Goal: Information Seeking & Learning: Learn about a topic

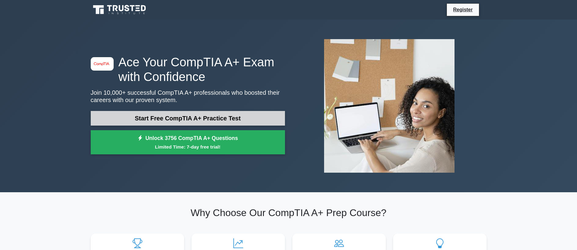
click at [194, 119] on link "Start Free CompTIA A+ Practice Test" at bounding box center [188, 118] width 194 height 15
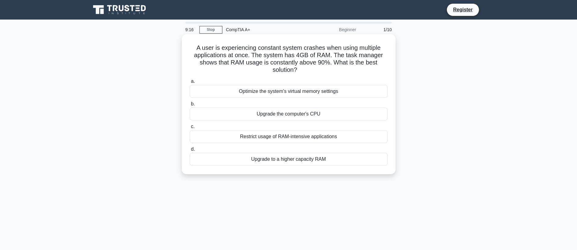
click at [283, 161] on div "Upgrade to a higher capacity RAM" at bounding box center [289, 159] width 198 height 13
click at [190, 151] on input "d. Upgrade to a higher capacity RAM" at bounding box center [190, 149] width 0 height 4
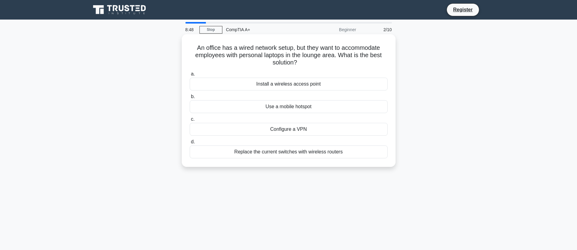
click at [270, 83] on div "Install a wireless access point" at bounding box center [289, 84] width 198 height 13
click at [190, 76] on input "a. Install a wireless access point" at bounding box center [190, 74] width 0 height 4
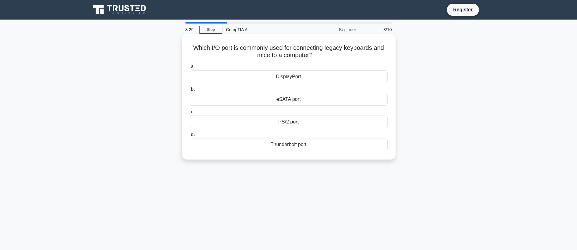
click at [293, 123] on div "PS/2 port" at bounding box center [289, 121] width 198 height 13
click at [190, 114] on input "c. PS/2 port" at bounding box center [190, 112] width 0 height 4
click at [309, 83] on div "Hard disk spin-down" at bounding box center [289, 76] width 198 height 13
click at [190, 69] on input "a. Hard disk spin-down" at bounding box center [190, 67] width 0 height 4
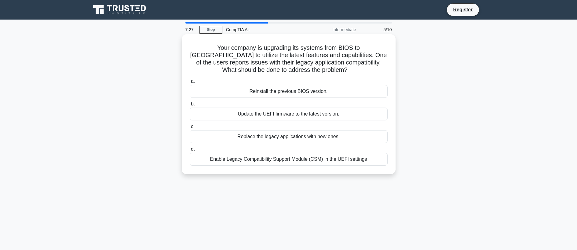
click at [293, 162] on div "Enable Legacy Compatibility Support Module (CSM) in the UEFI settings" at bounding box center [289, 159] width 198 height 13
click at [190, 151] on input "d. Enable Legacy Compatibility Support Module (CSM) in the UEFI settings" at bounding box center [190, 149] width 0 height 4
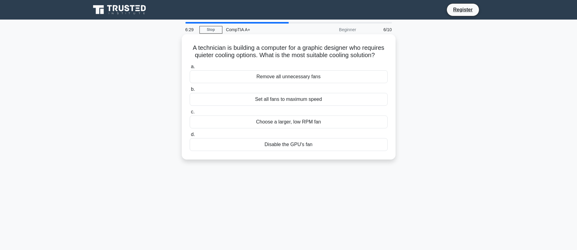
click at [289, 146] on div "Disable the GPU's fan" at bounding box center [289, 144] width 198 height 13
click at [190, 136] on input "d. Disable the GPU's fan" at bounding box center [190, 134] width 0 height 4
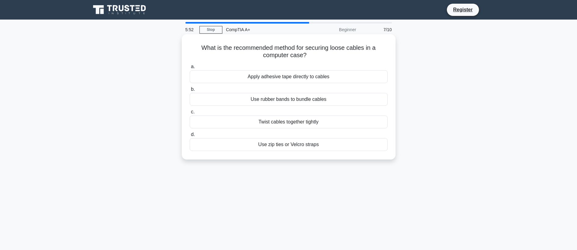
click at [271, 123] on div "Twist cables together tightly" at bounding box center [289, 121] width 198 height 13
click at [190, 114] on input "c. Twist cables together tightly" at bounding box center [190, 112] width 0 height 4
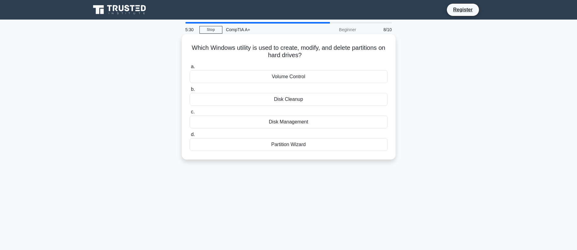
click at [285, 124] on div "Disk Management" at bounding box center [289, 121] width 198 height 13
click at [190, 114] on input "c. Disk Management" at bounding box center [190, 112] width 0 height 4
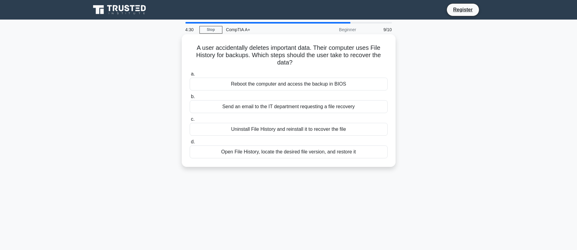
click at [245, 152] on div "Open File History, locate the desired file version, and restore it" at bounding box center [289, 151] width 198 height 13
click at [190, 144] on input "d. Open File History, locate the desired file version, and restore it" at bounding box center [190, 142] width 0 height 4
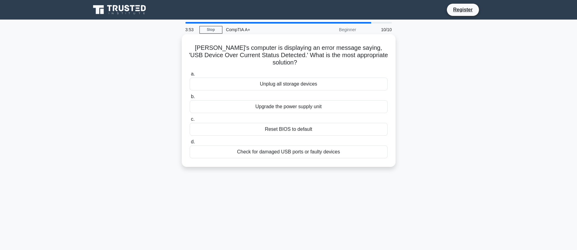
click at [271, 125] on div "Reset BIOS to default" at bounding box center [289, 129] width 198 height 13
click at [190, 121] on input "c. Reset BIOS to default" at bounding box center [190, 119] width 0 height 4
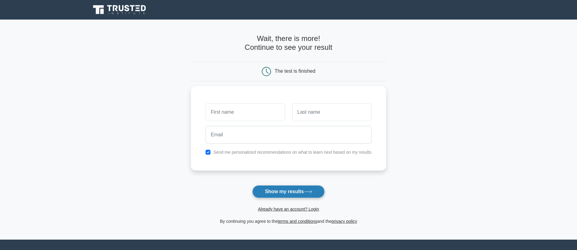
click at [294, 193] on button "Show my results" at bounding box center [288, 191] width 72 height 13
type input "KIYA"
click at [310, 111] on input "text" at bounding box center [331, 111] width 79 height 18
type input "KIKO"
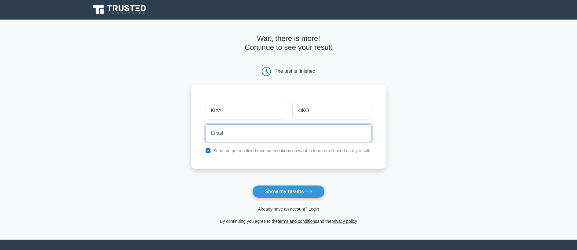
click at [229, 132] on input "email" at bounding box center [288, 133] width 166 height 18
type input "maqaako29@gmail.com"
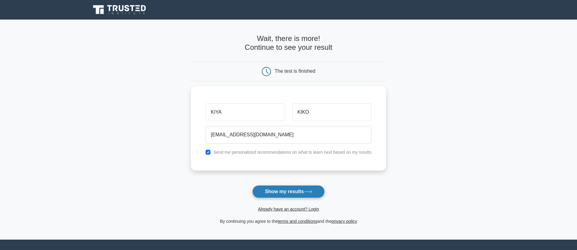
click at [270, 190] on button "Show my results" at bounding box center [288, 191] width 72 height 13
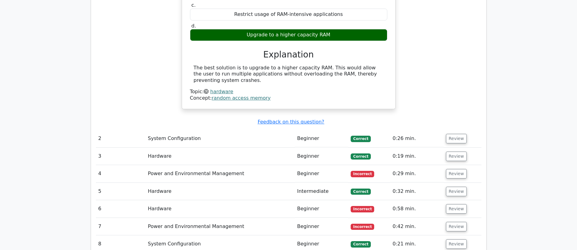
scroll to position [580, 0]
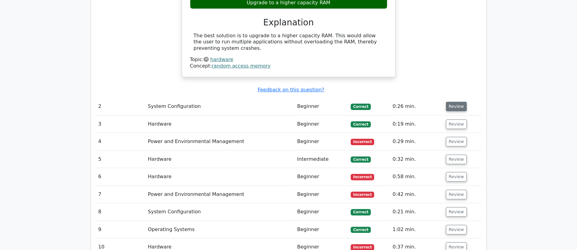
click at [448, 102] on button "Review" at bounding box center [456, 106] width 21 height 9
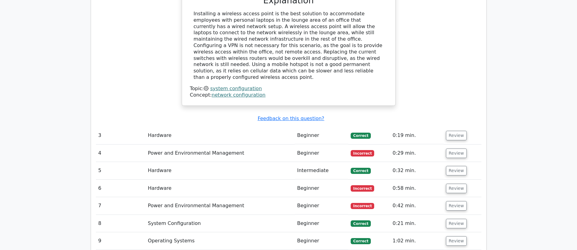
scroll to position [855, 0]
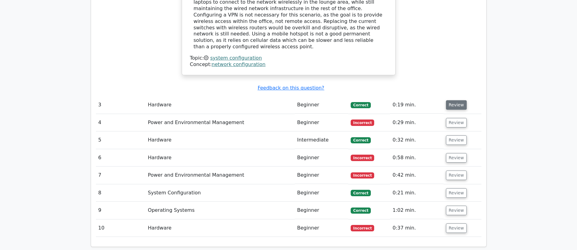
click at [455, 100] on button "Review" at bounding box center [456, 104] width 21 height 9
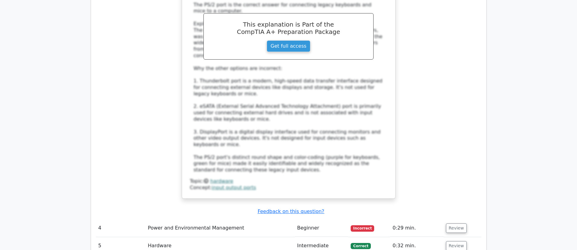
scroll to position [1191, 0]
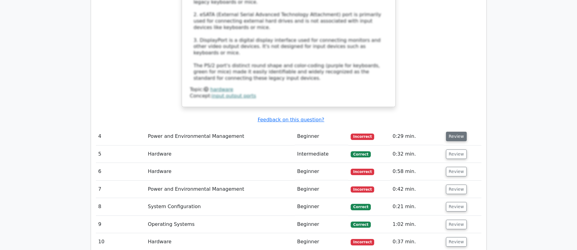
click at [452, 132] on button "Review" at bounding box center [456, 136] width 21 height 9
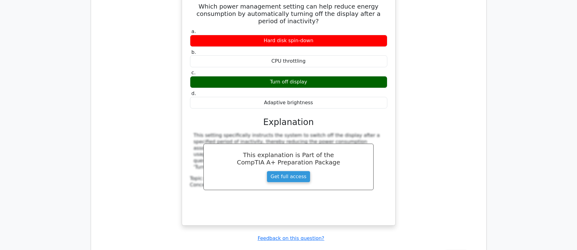
scroll to position [1435, 0]
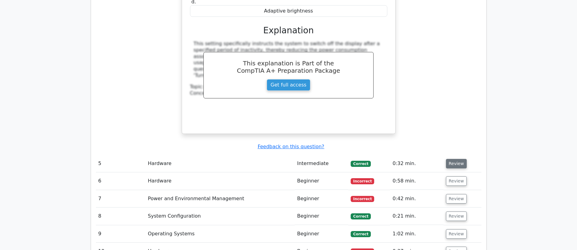
click at [456, 159] on button "Review" at bounding box center [456, 163] width 21 height 9
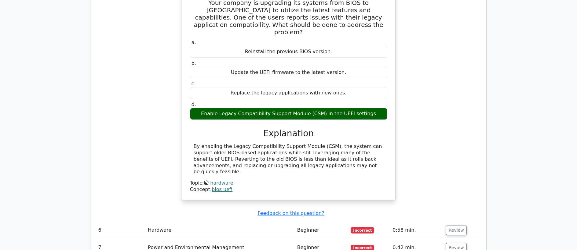
scroll to position [1679, 0]
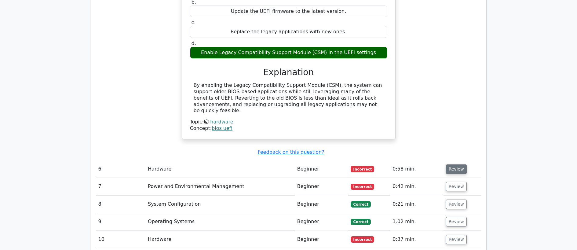
click at [456, 164] on button "Review" at bounding box center [456, 168] width 21 height 9
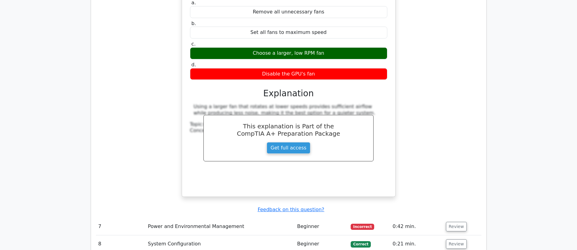
scroll to position [1954, 0]
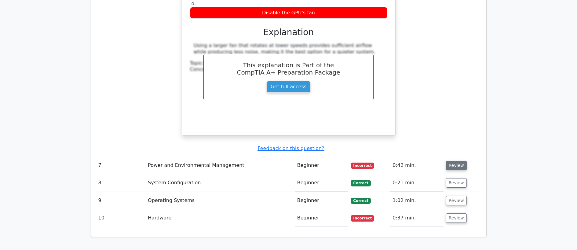
click at [458, 161] on button "Review" at bounding box center [456, 165] width 21 height 9
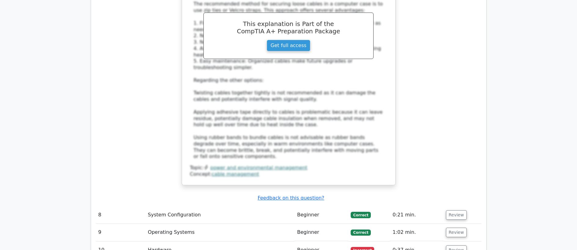
scroll to position [2320, 0]
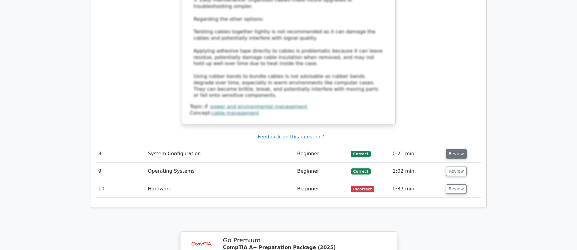
click at [450, 149] on button "Review" at bounding box center [456, 153] width 21 height 9
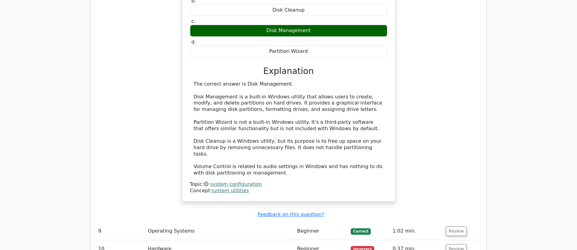
scroll to position [2564, 0]
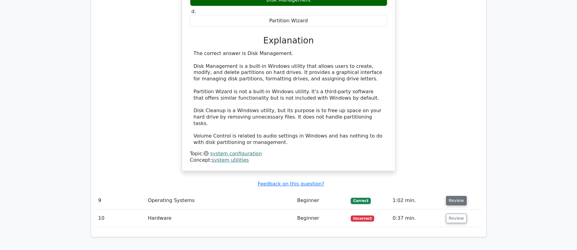
click at [449, 196] on button "Review" at bounding box center [456, 200] width 21 height 9
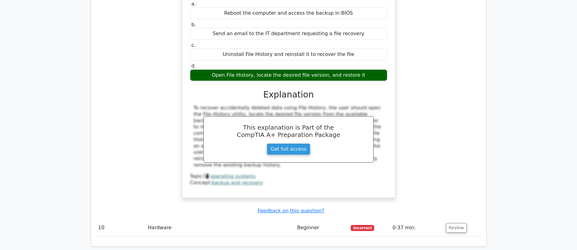
scroll to position [2900, 0]
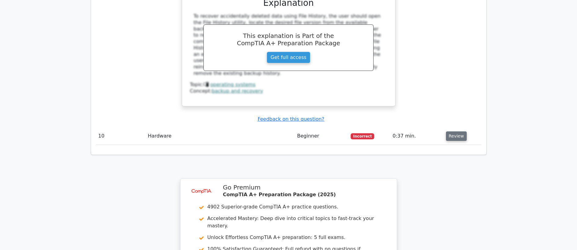
click at [458, 131] on button "Review" at bounding box center [456, 135] width 21 height 9
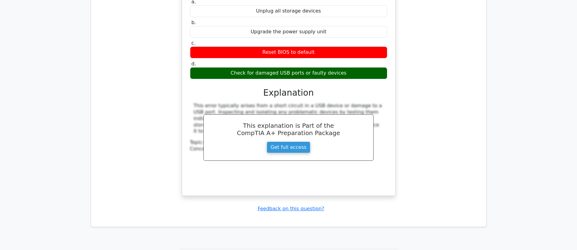
scroll to position [3206, 0]
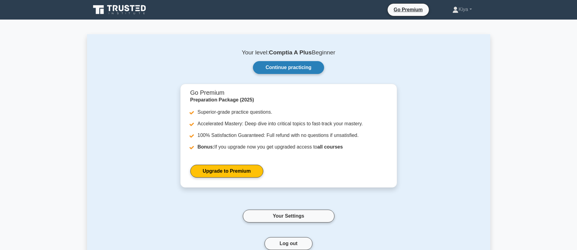
click at [307, 67] on link "Continue practicing" at bounding box center [288, 67] width 71 height 13
